Goal: Task Accomplishment & Management: Use online tool/utility

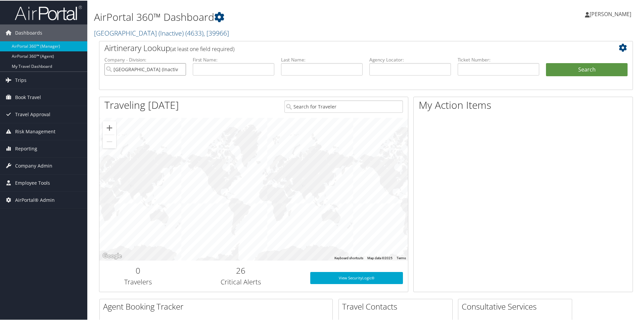
click at [178, 70] on input "[GEOGRAPHIC_DATA] (Inactive)" at bounding box center [145, 68] width 82 height 12
click at [393, 69] on input "text" at bounding box center [411, 68] width 82 height 12
type input "DG8Y0F"
click at [580, 67] on button "Search" at bounding box center [587, 68] width 82 height 13
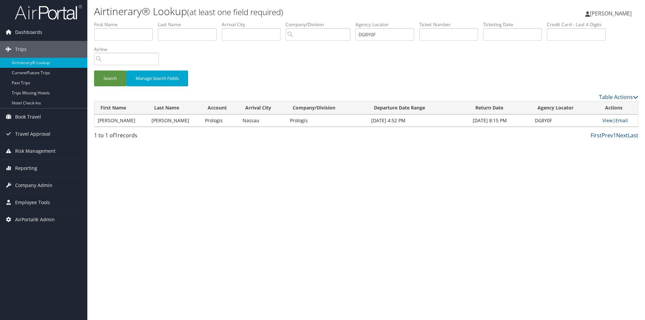
click at [622, 119] on link "Email" at bounding box center [621, 120] width 12 height 6
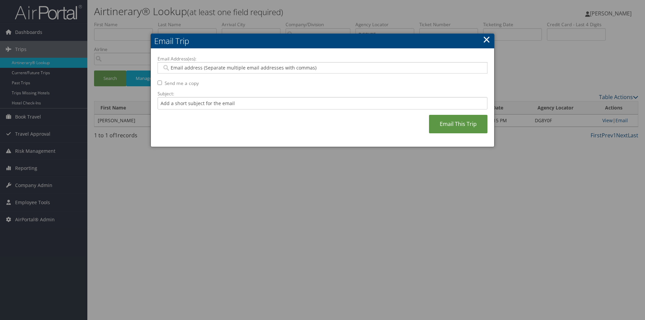
click at [225, 68] on input "Email Address(es):" at bounding box center [322, 68] width 321 height 7
type input "SAND"
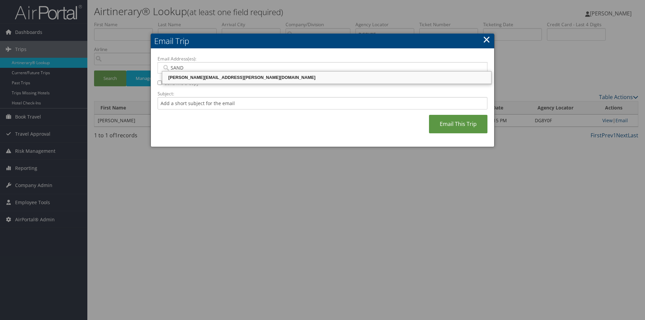
click at [215, 78] on div "SANDY.TABRON@CBTRAVEL.COM" at bounding box center [326, 77] width 327 height 7
type input "SANDY.TABRON@CBTRAVEL.COM"
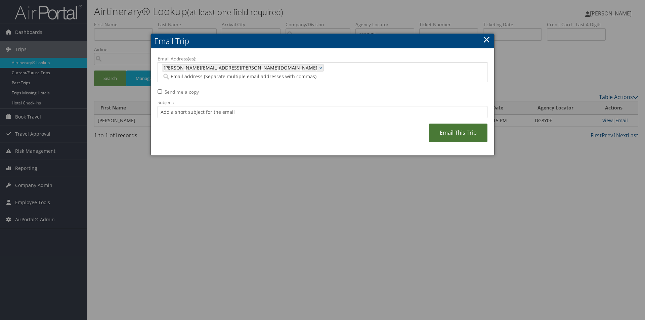
click at [457, 124] on link "Email This Trip" at bounding box center [458, 133] width 58 height 18
